Goal: Information Seeking & Learning: Learn about a topic

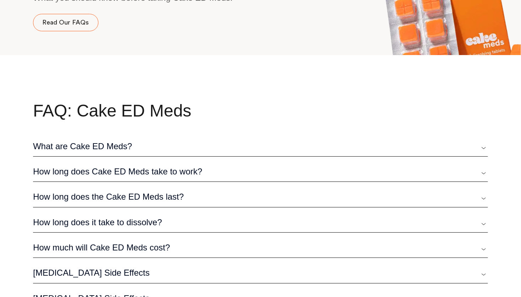
scroll to position [2131, 0]
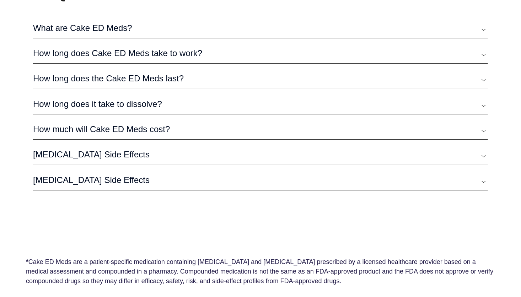
click at [484, 23] on link "What are Cake ED Meds?" at bounding box center [260, 28] width 455 height 11
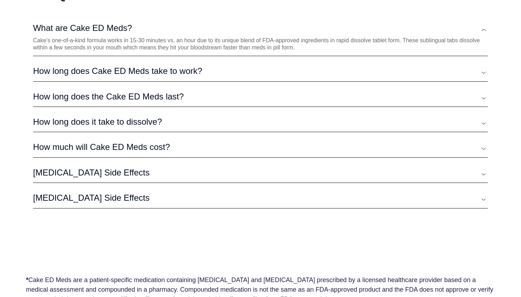
click at [483, 24] on link "What are Cake ED Meds?" at bounding box center [260, 28] width 455 height 11
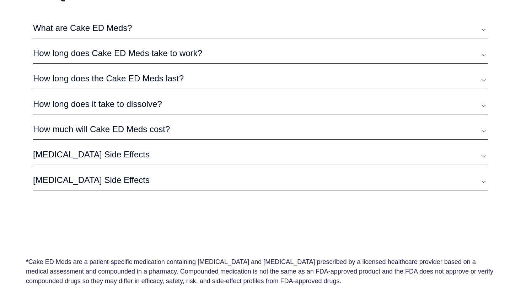
click at [484, 50] on link "How long does Cake ED Meds take to work?" at bounding box center [260, 53] width 455 height 11
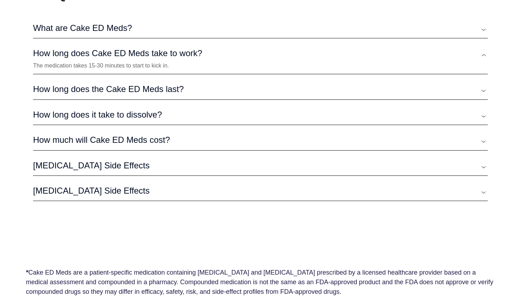
click at [484, 50] on link "How long does Cake ED Meds take to work?" at bounding box center [260, 53] width 455 height 11
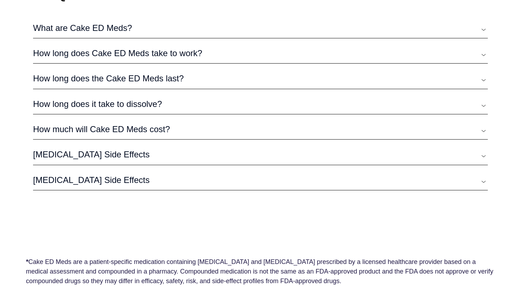
click at [481, 76] on link "How long does the Cake ED Meds last?" at bounding box center [260, 78] width 455 height 11
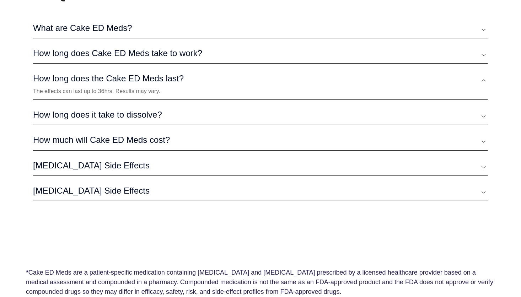
click at [481, 76] on link "How long does the Cake ED Meds last?" at bounding box center [260, 78] width 455 height 11
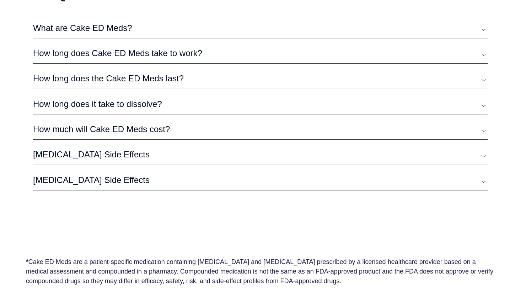
click at [484, 101] on link "How long does it take to dissolve?" at bounding box center [260, 104] width 455 height 11
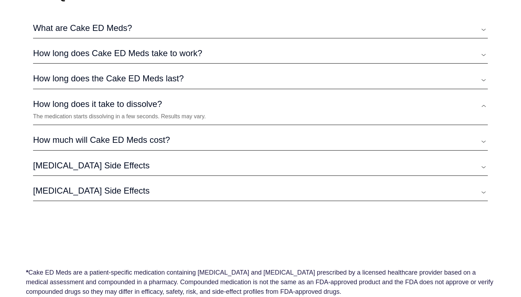
click at [484, 99] on link "How long does it take to dissolve?" at bounding box center [260, 104] width 455 height 11
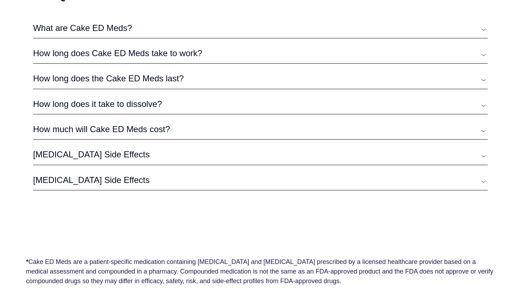
click at [483, 127] on link "How much will Cake ED Meds cost?" at bounding box center [260, 129] width 455 height 11
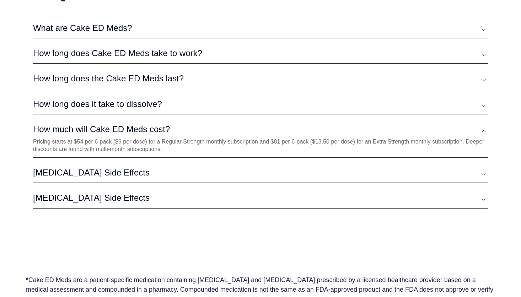
click at [483, 126] on link "How much will Cake ED Meds cost?" at bounding box center [260, 129] width 455 height 11
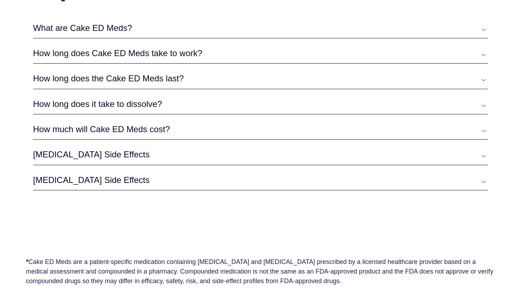
click at [483, 152] on link "Sildenafil Side Effects" at bounding box center [260, 154] width 455 height 11
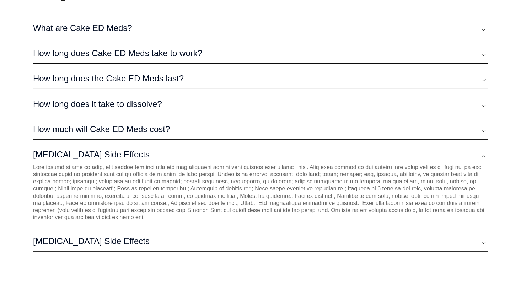
click at [482, 151] on link "Sildenafil Side Effects" at bounding box center [260, 154] width 455 height 11
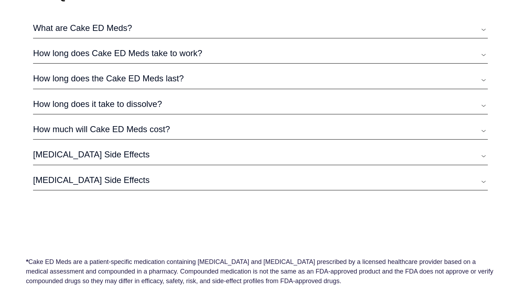
click at [484, 176] on link "Tadalafil Side Effects" at bounding box center [260, 180] width 455 height 11
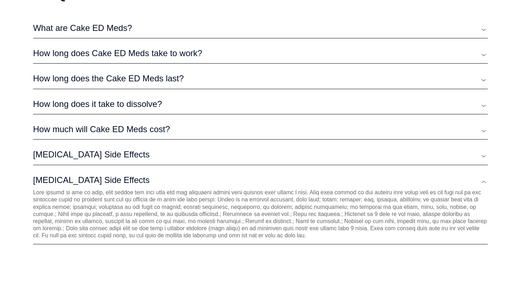
click at [483, 177] on link "Tadalafil Side Effects" at bounding box center [260, 180] width 455 height 11
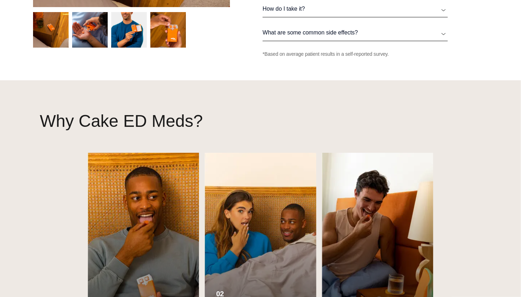
scroll to position [0, 0]
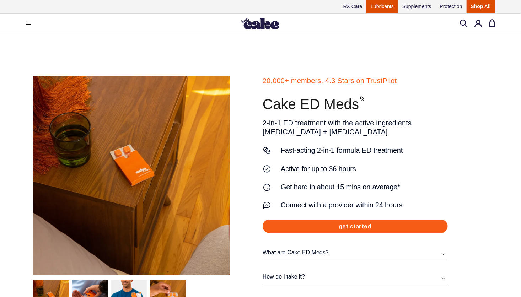
click at [387, 5] on link "Lubricants" at bounding box center [382, 6] width 32 height 13
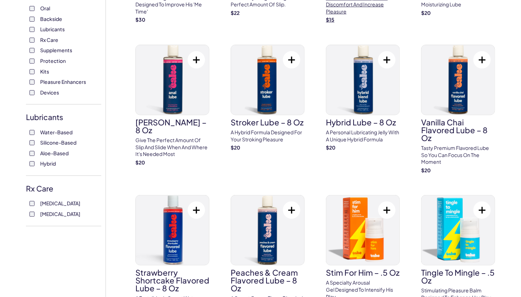
scroll to position [178, 0]
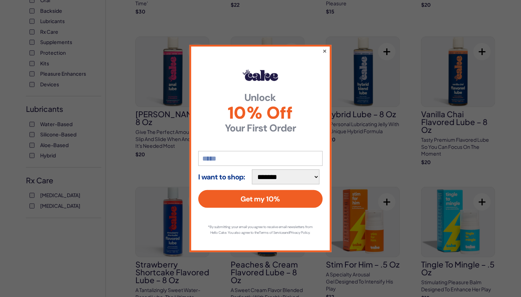
click at [326, 48] on button "×" at bounding box center [324, 51] width 5 height 9
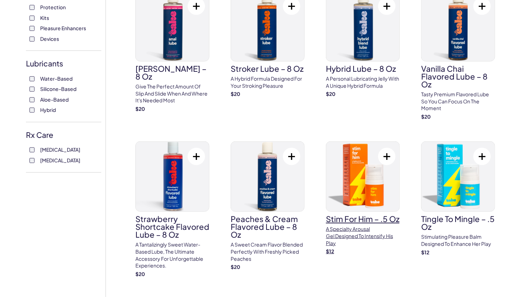
scroll to position [142, 0]
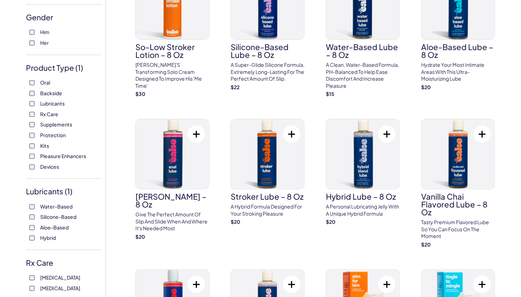
scroll to position [107, 0]
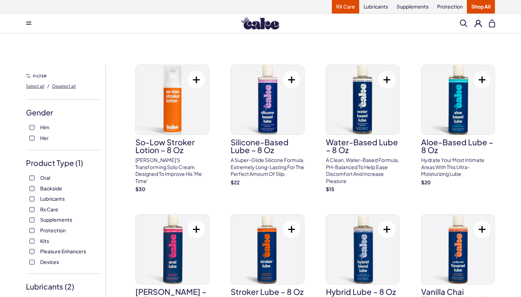
click at [340, 5] on link "RX Care" at bounding box center [345, 6] width 27 height 13
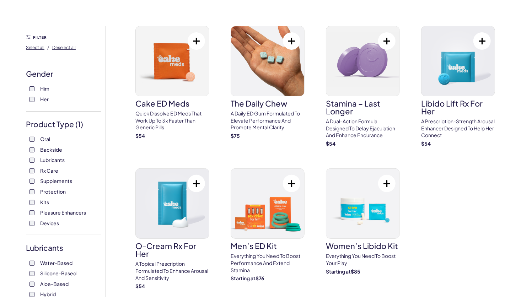
scroll to position [36, 0]
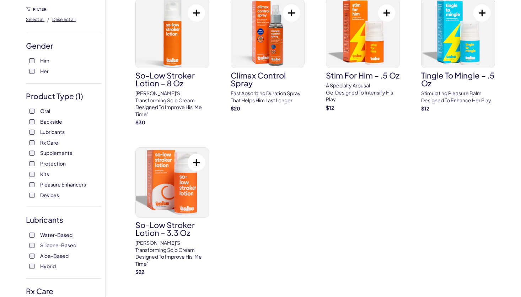
scroll to position [71, 0]
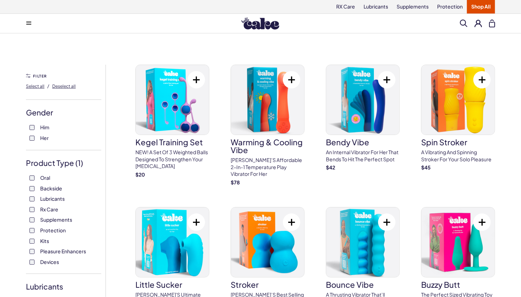
click at [263, 26] on img at bounding box center [260, 23] width 38 height 12
